Goal: Task Accomplishment & Management: Use online tool/utility

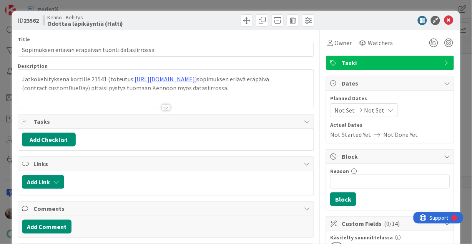
click at [58, 85] on p "Jatkokehityksena kortille 21541 (toteutus: https://github.com/pandiafi/kenno/pu…" at bounding box center [166, 83] width 289 height 17
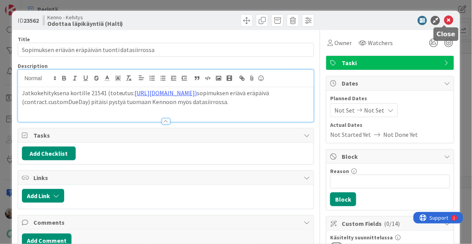
click at [445, 21] on icon at bounding box center [448, 20] width 9 height 9
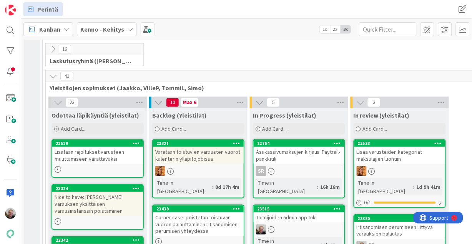
scroll to position [92, 0]
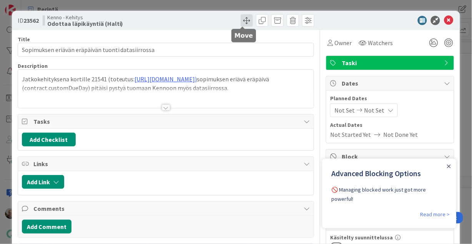
click at [243, 21] on span at bounding box center [247, 20] width 12 height 12
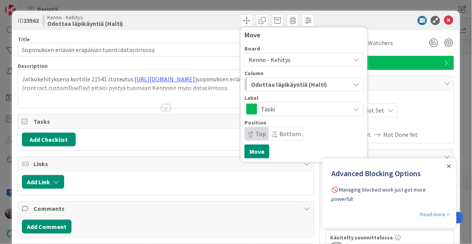
click at [354, 86] on icon "button" at bounding box center [357, 84] width 6 height 6
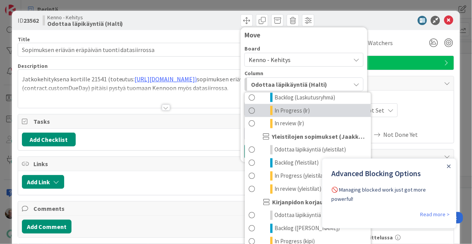
scroll to position [277, 0]
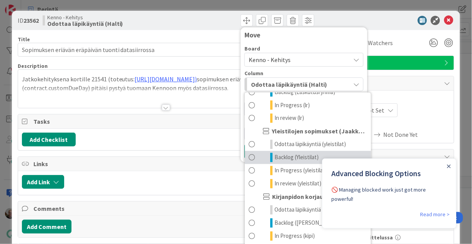
click at [288, 159] on span "Backlog (Yleistilat)" at bounding box center [297, 157] width 44 height 9
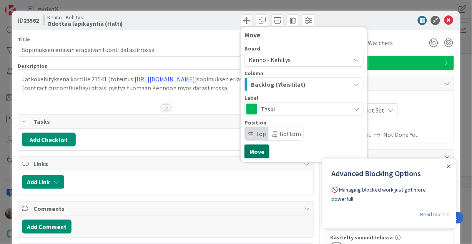
click at [259, 151] on button "Move" at bounding box center [257, 151] width 25 height 14
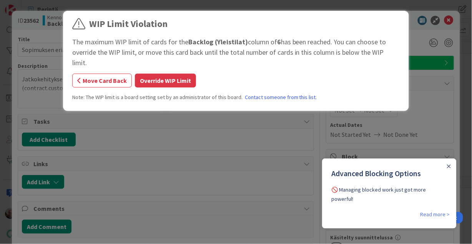
click at [158, 73] on button "Override WIP Limit" at bounding box center [165, 80] width 61 height 14
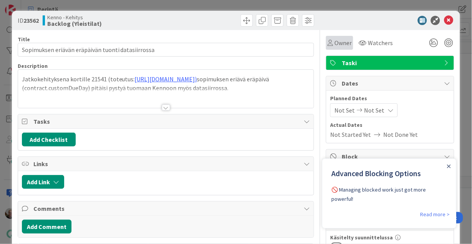
click at [335, 43] on span "Owner" at bounding box center [343, 42] width 17 height 9
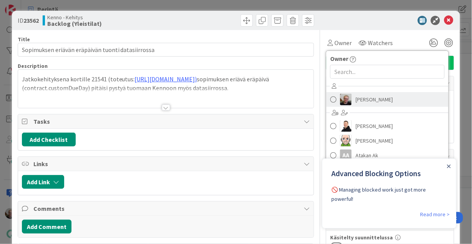
click at [356, 102] on span "[PERSON_NAME]" at bounding box center [374, 99] width 37 height 12
